Goal: Task Accomplishment & Management: Use online tool/utility

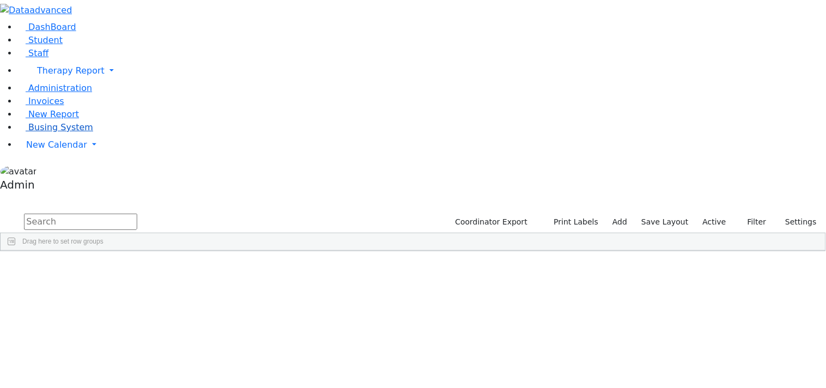
click at [38, 132] on span "Busing System" at bounding box center [60, 127] width 65 height 10
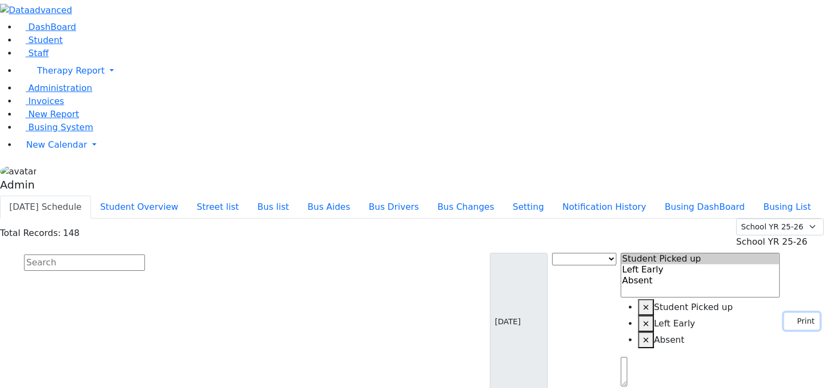
click at [789, 318] on icon "button" at bounding box center [792, 321] width 6 height 6
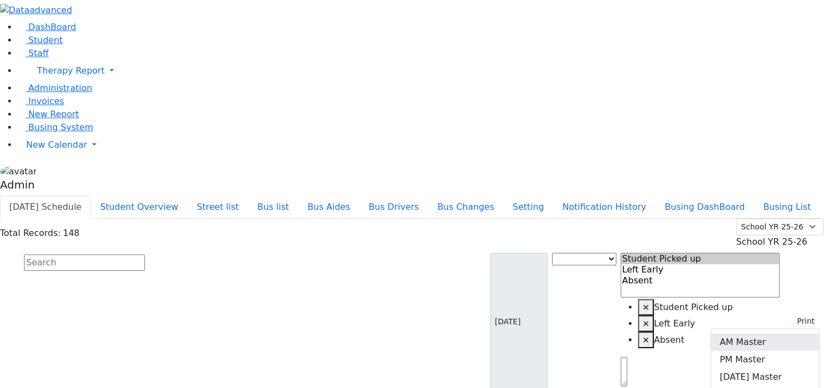
click at [758, 333] on link "AM Master" at bounding box center [765, 341] width 108 height 17
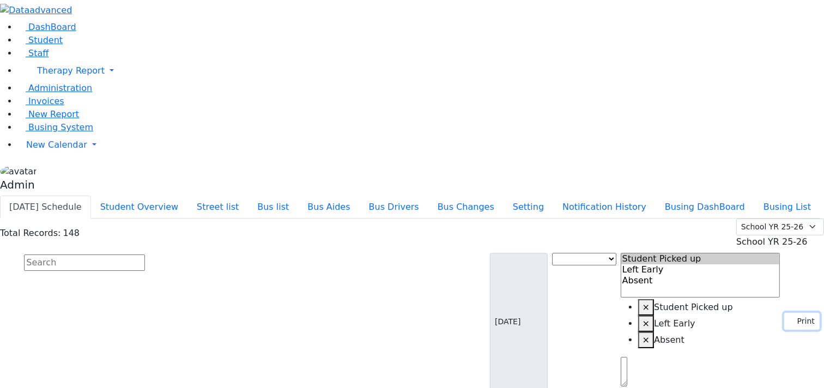
click at [796, 313] on button "Print" at bounding box center [801, 321] width 35 height 17
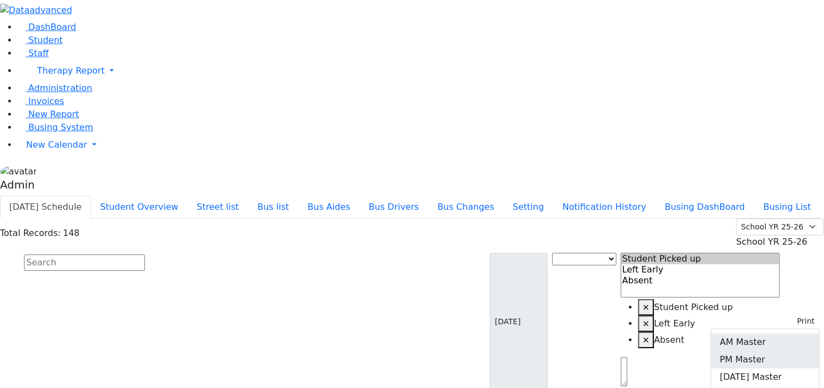
click at [764, 351] on link "PM Master" at bounding box center [765, 359] width 108 height 17
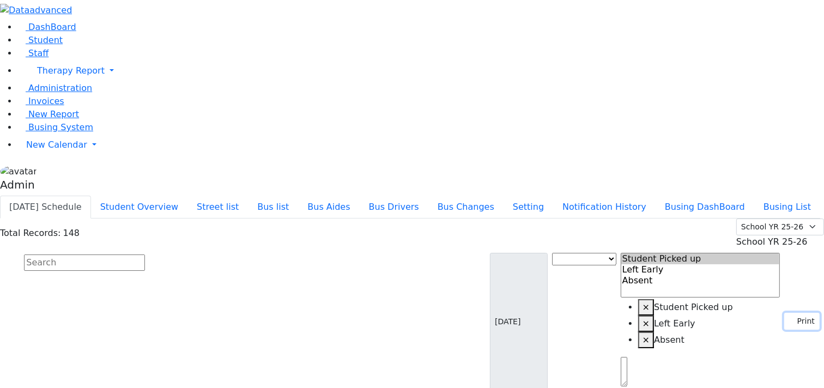
click at [796, 313] on button "Print" at bounding box center [801, 321] width 35 height 17
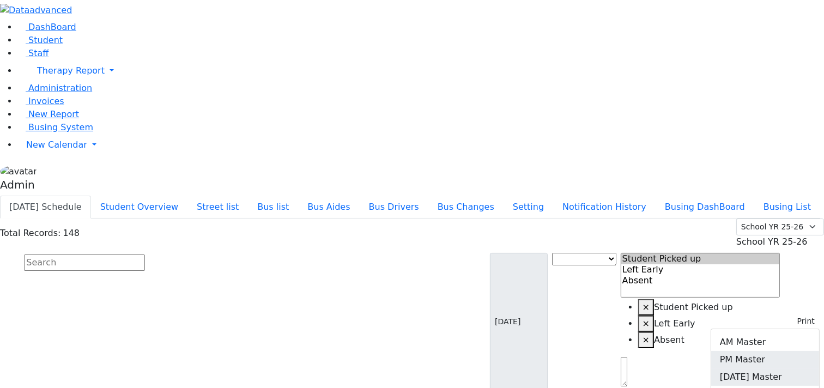
click at [772, 368] on link "[DATE] Master" at bounding box center [765, 376] width 108 height 17
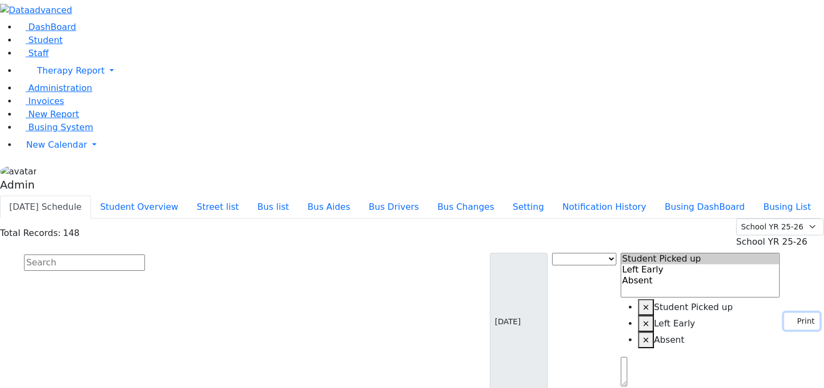
click at [796, 313] on button "Print" at bounding box center [801, 321] width 35 height 17
click at [770, 386] on link "AM Daily Regular" at bounding box center [765, 394] width 108 height 17
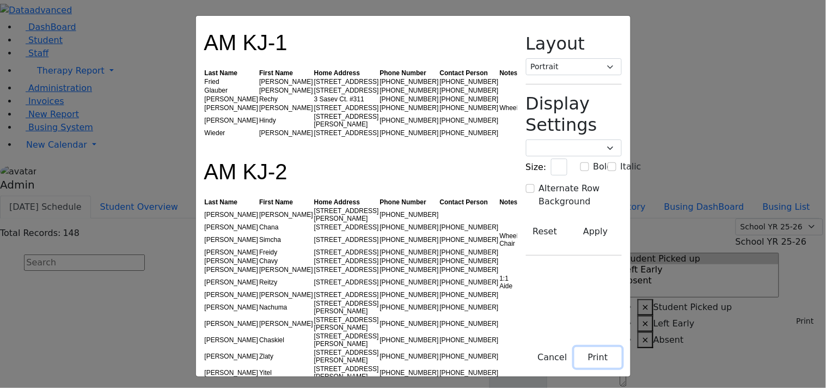
click at [622, 352] on button "Print" at bounding box center [598, 357] width 47 height 21
click at [574, 358] on button "Cancel" at bounding box center [553, 357] width 44 height 21
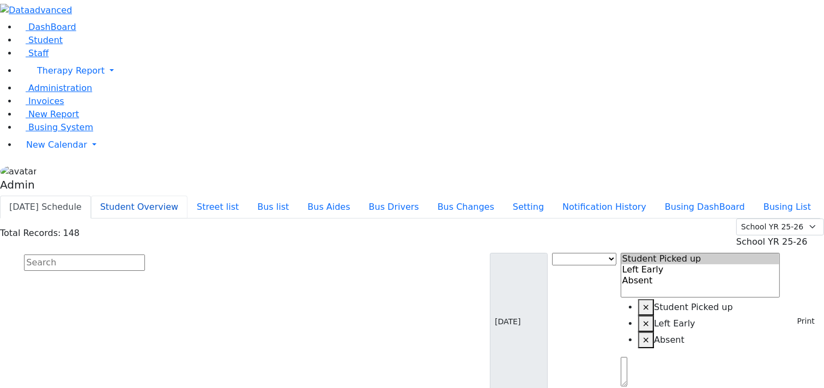
click at [187, 196] on button "Student Overview" at bounding box center [139, 207] width 96 height 23
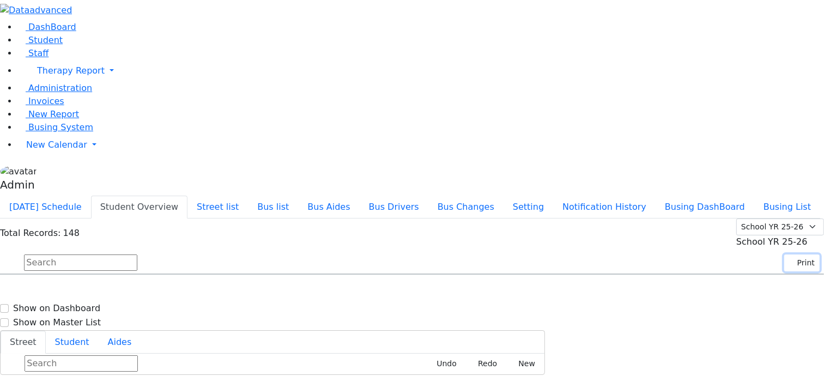
click at [794, 254] on button "Print" at bounding box center [801, 262] width 35 height 17
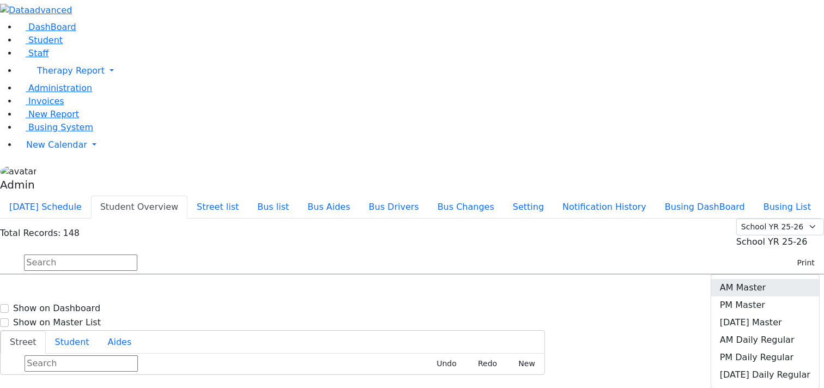
click at [764, 279] on link "AM Master" at bounding box center [765, 287] width 108 height 17
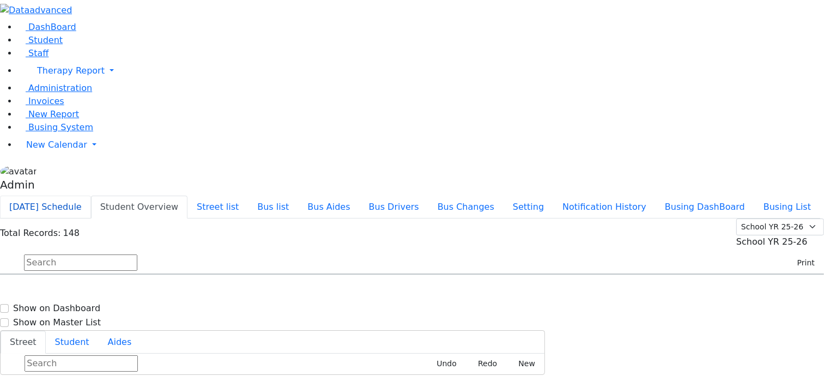
click at [91, 196] on button "[DATE] Schedule" at bounding box center [45, 207] width 91 height 23
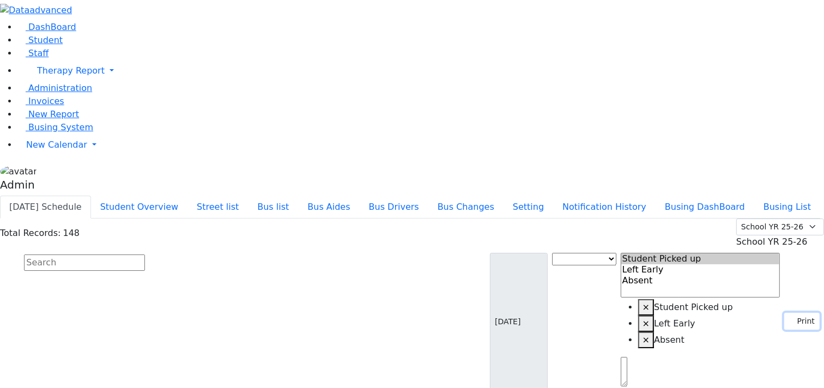
click at [788, 313] on button "Print" at bounding box center [801, 321] width 35 height 17
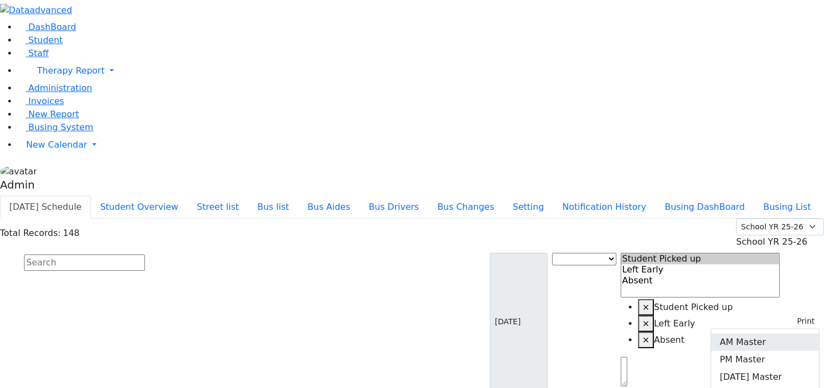
click at [758, 333] on link "AM Master" at bounding box center [765, 341] width 108 height 17
